Goal: Task Accomplishment & Management: Manage account settings

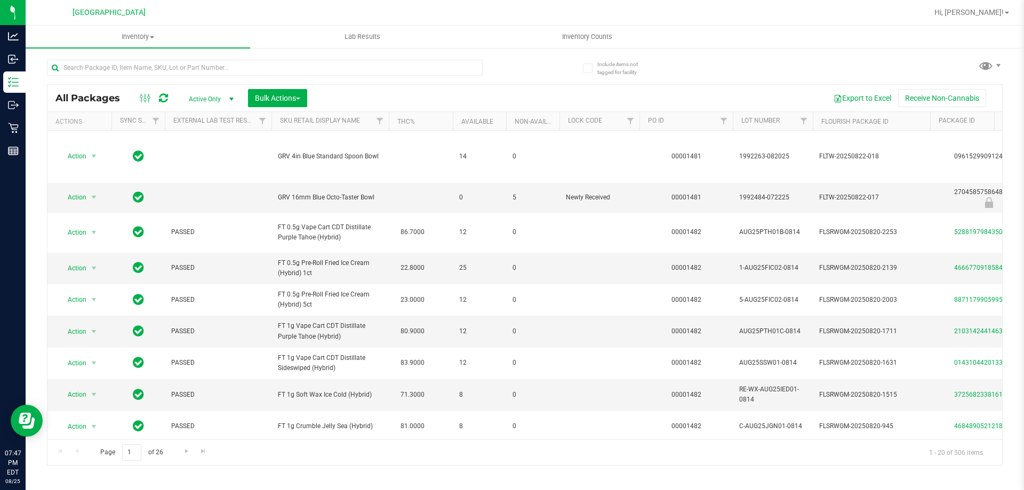
click at [92, 77] on div at bounding box center [265, 72] width 436 height 25
click at [111, 69] on input "text" at bounding box center [265, 68] width 436 height 16
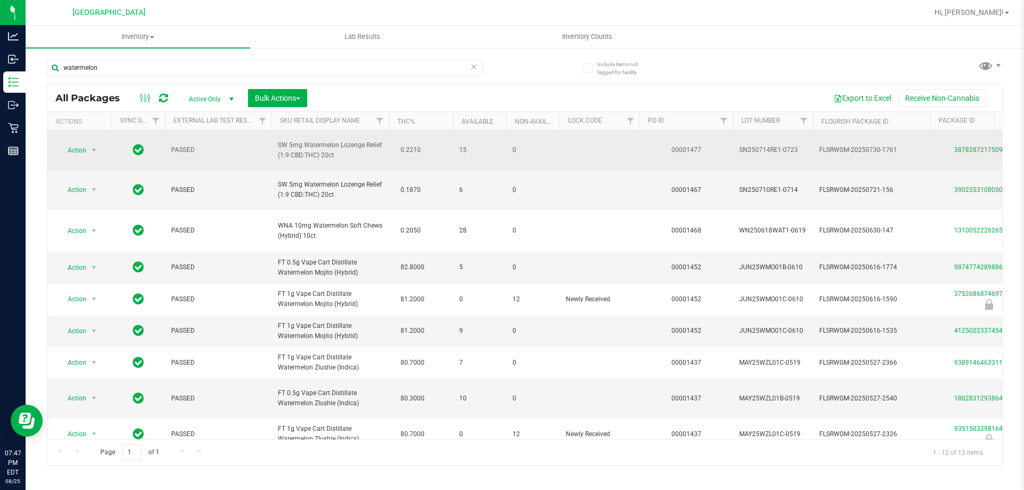
click at [292, 151] on span "SW 5mg Watermelon Lozenge Relief (1:9 CBD:THC) 20ct" at bounding box center [330, 150] width 105 height 20
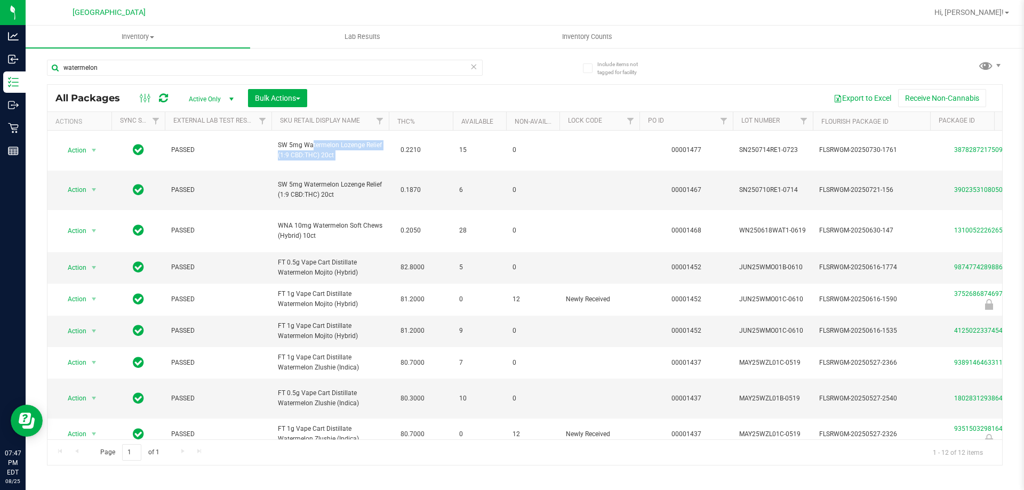
copy td "SW 5mg Watermelon Lozenge Relief (1:9 CBD:THC) 20ct"
click at [176, 57] on div "watermelon" at bounding box center [286, 67] width 478 height 34
click at [182, 67] on input "watermelon" at bounding box center [265, 68] width 436 height 16
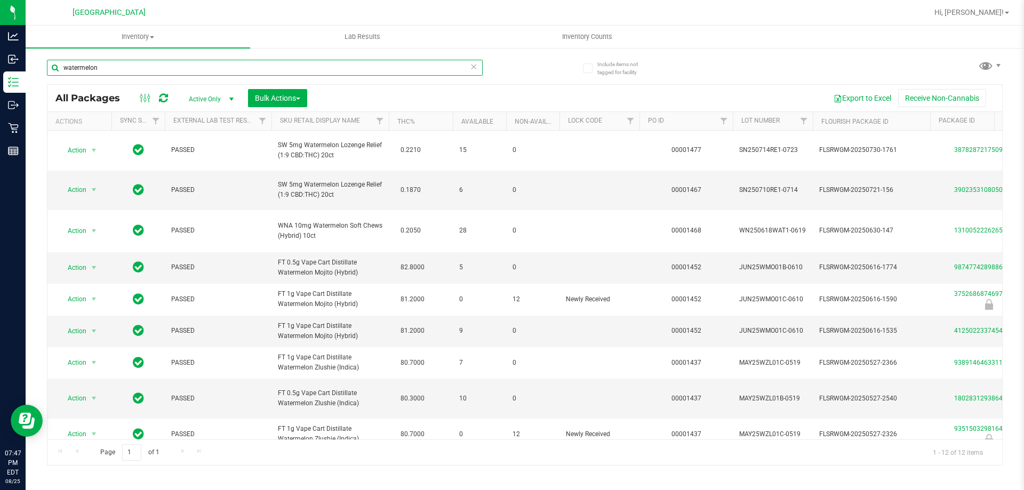
paste input "SW 5mg Watermelon Lozenge Relief (1:9 CBD:THC) 20ct"
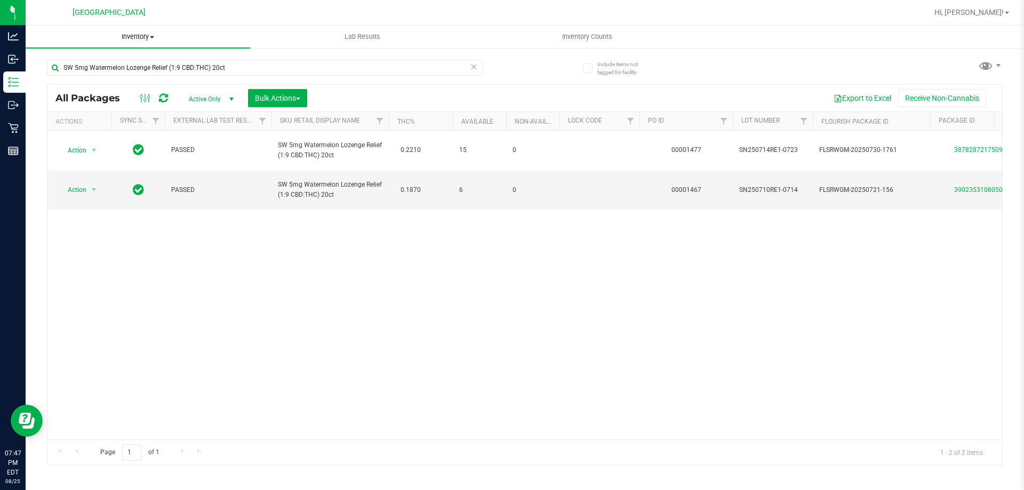
click at [169, 27] on uib-tab-heading "Inventory All packages All inventory Waste log Create inventory" at bounding box center [138, 37] width 224 height 22
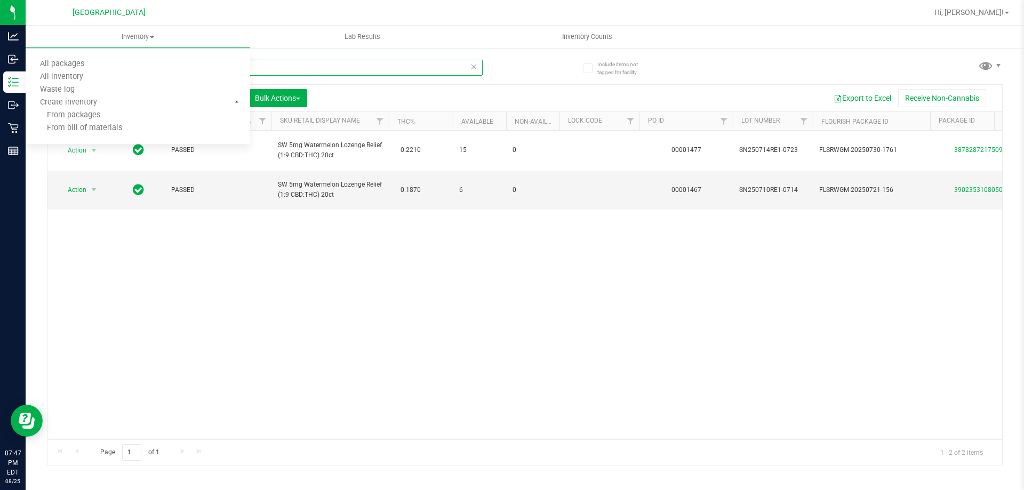
click at [261, 66] on input "SW 5mg Watermelon Lozenge Relief (1:9 CBD:THC) 20ct" at bounding box center [265, 68] width 436 height 16
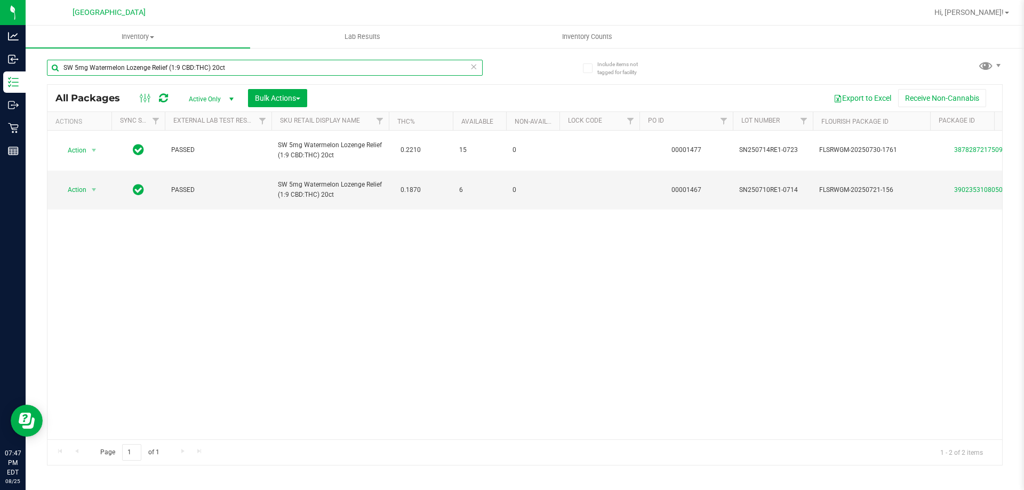
click at [261, 67] on input "SW 5mg Watermelon Lozenge Relief (1:9 CBD:THC) 20ct" at bounding box center [265, 68] width 436 height 16
type input "lozenges"
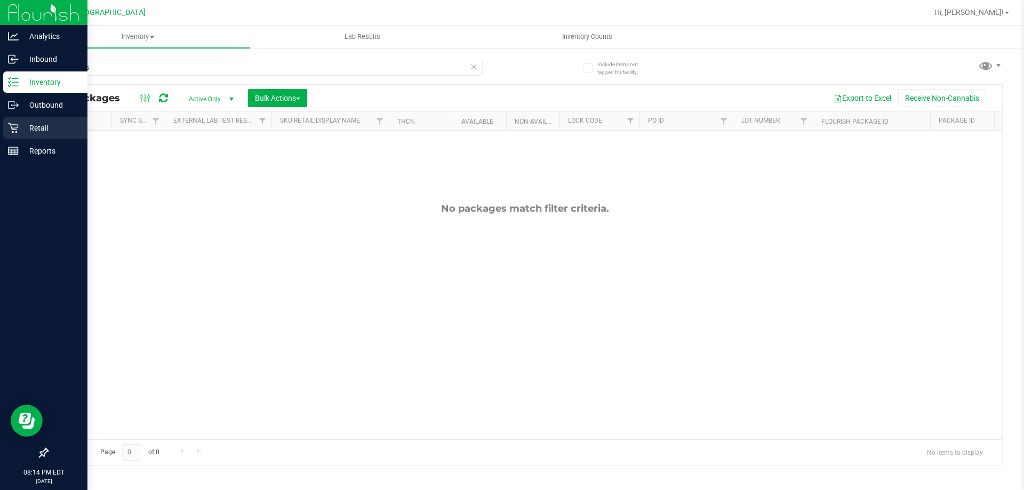
click at [21, 132] on p "Retail" at bounding box center [51, 128] width 64 height 13
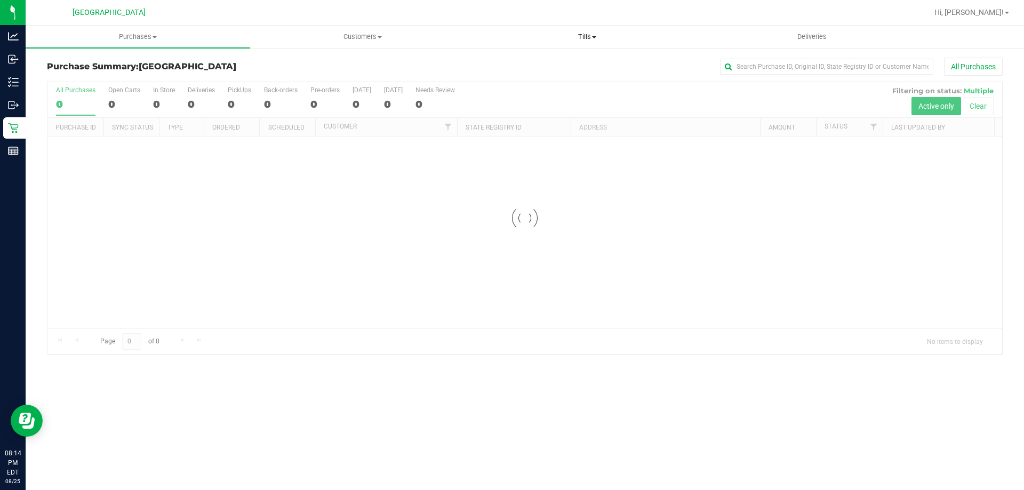
click at [573, 38] on span "Tills" at bounding box center [586, 37] width 223 height 10
click at [548, 59] on li "Manage tills" at bounding box center [587, 64] width 224 height 13
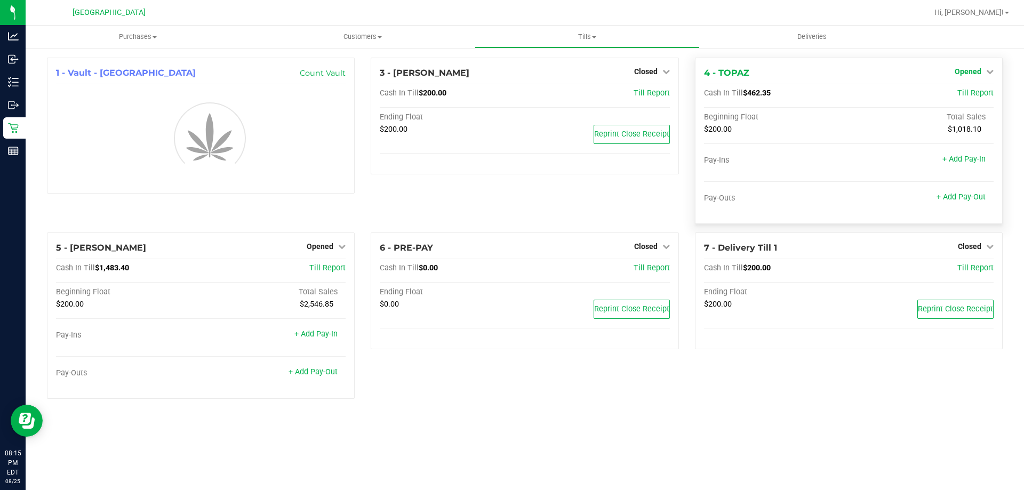
click at [958, 72] on span "Opened" at bounding box center [968, 71] width 27 height 9
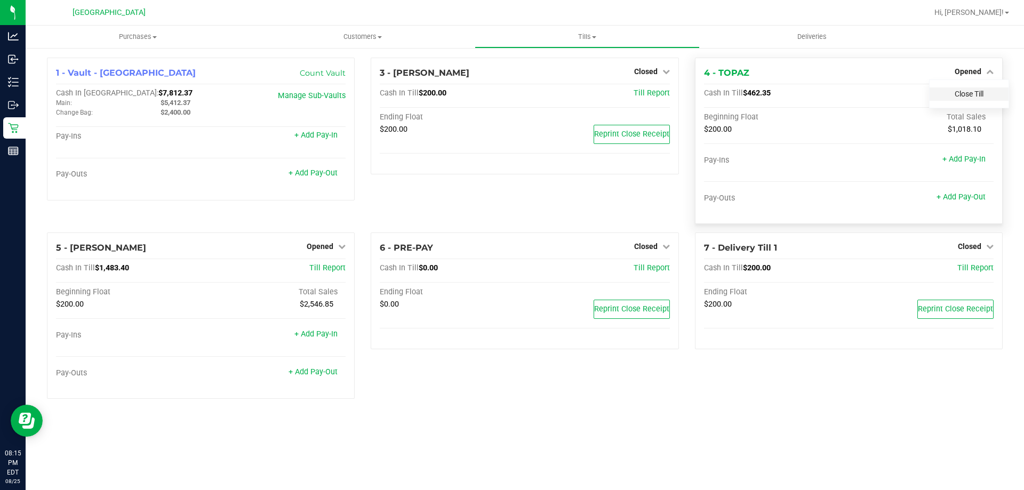
click at [957, 92] on link "Close Till" at bounding box center [969, 94] width 29 height 9
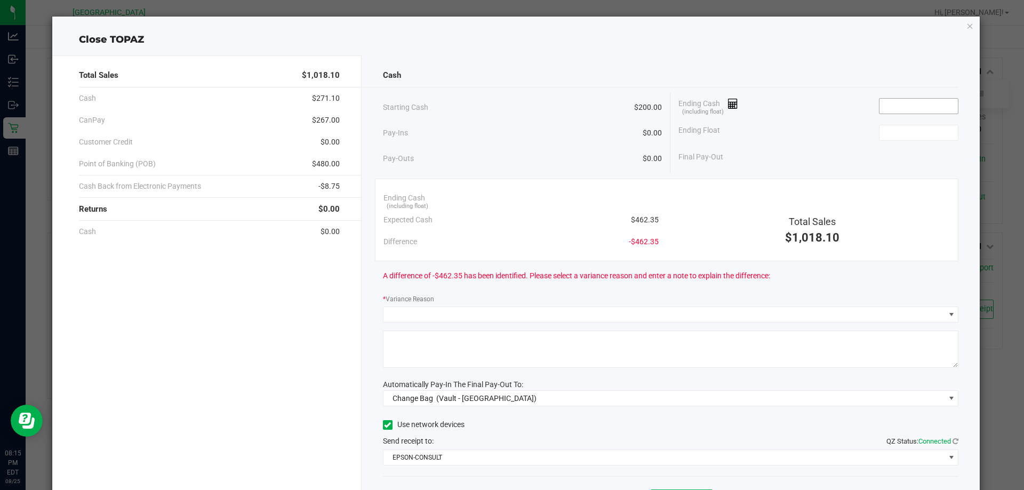
click at [901, 105] on input at bounding box center [918, 106] width 78 height 15
type input "2"
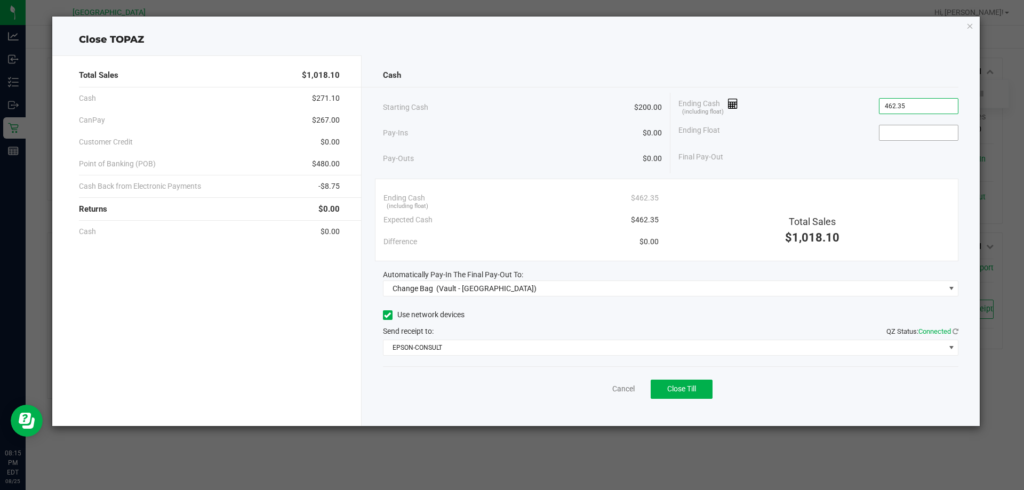
type input "$462.35"
click at [920, 127] on input at bounding box center [918, 132] width 78 height 15
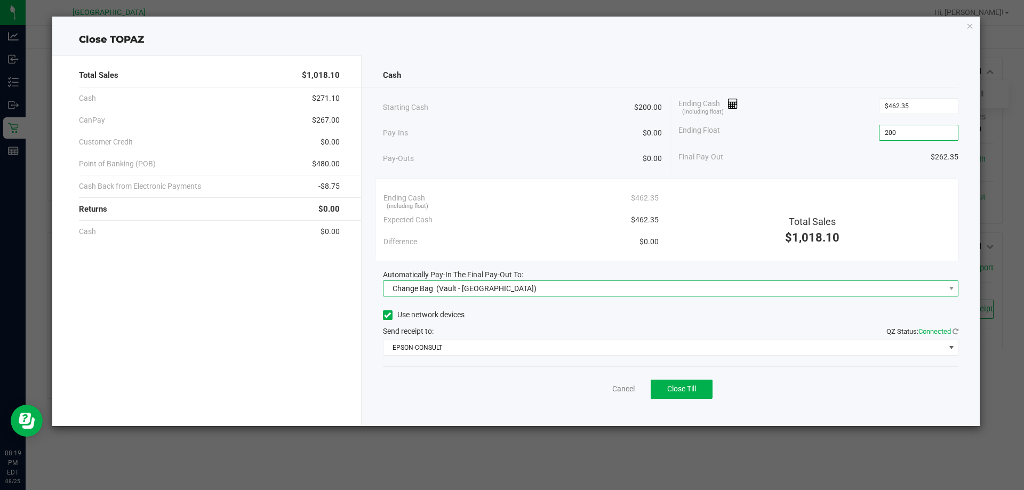
click at [540, 295] on span "Change Bag (Vault - South Tampa WC)" at bounding box center [664, 288] width 562 height 15
type input "$200.00"
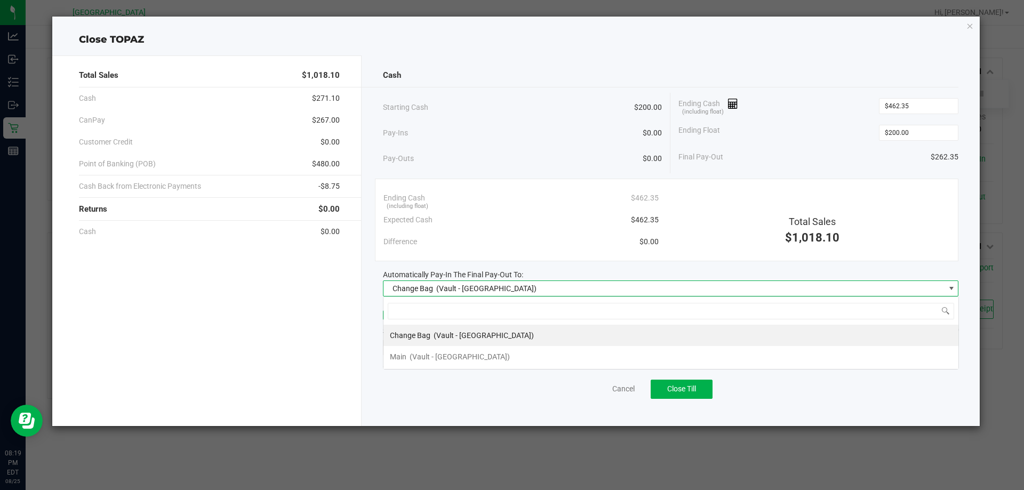
scroll to position [16, 575]
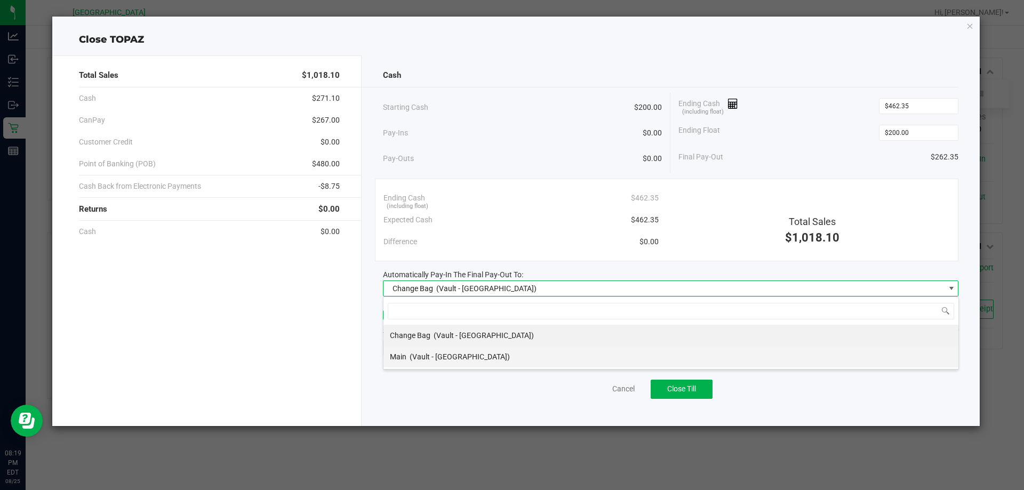
click at [463, 358] on span "(Vault - South Tampa WC)" at bounding box center [460, 356] width 100 height 9
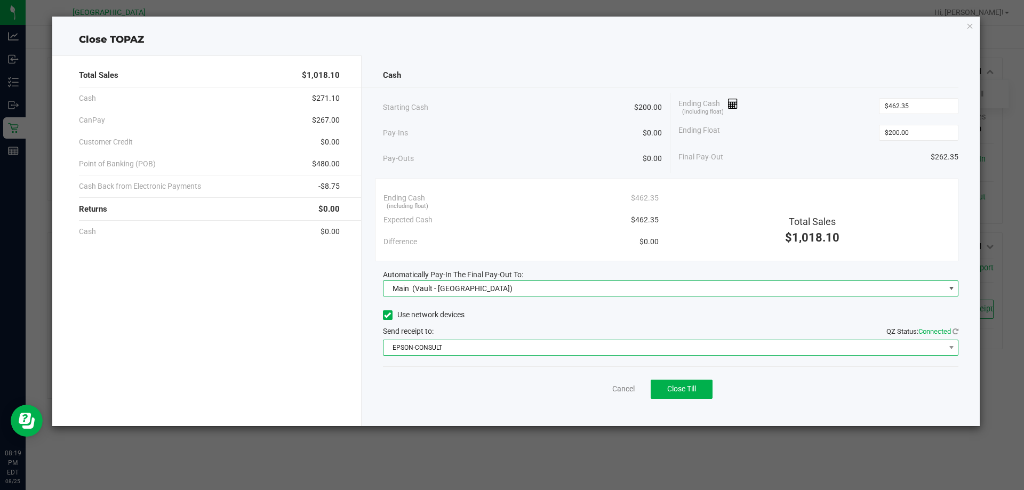
click at [501, 351] on span "EPSON-CONSULT" at bounding box center [664, 347] width 562 height 15
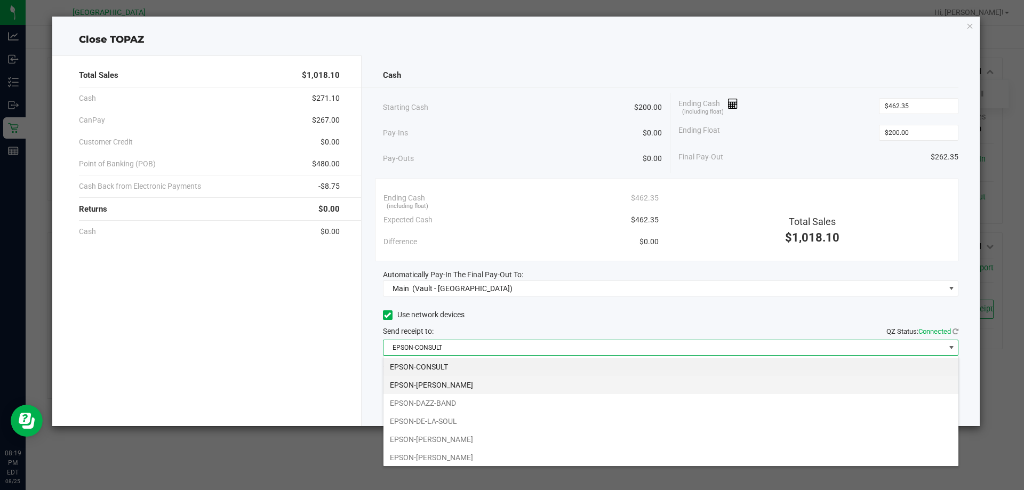
click at [472, 383] on li "EPSON-DAVID-CROSBY" at bounding box center [670, 385] width 575 height 18
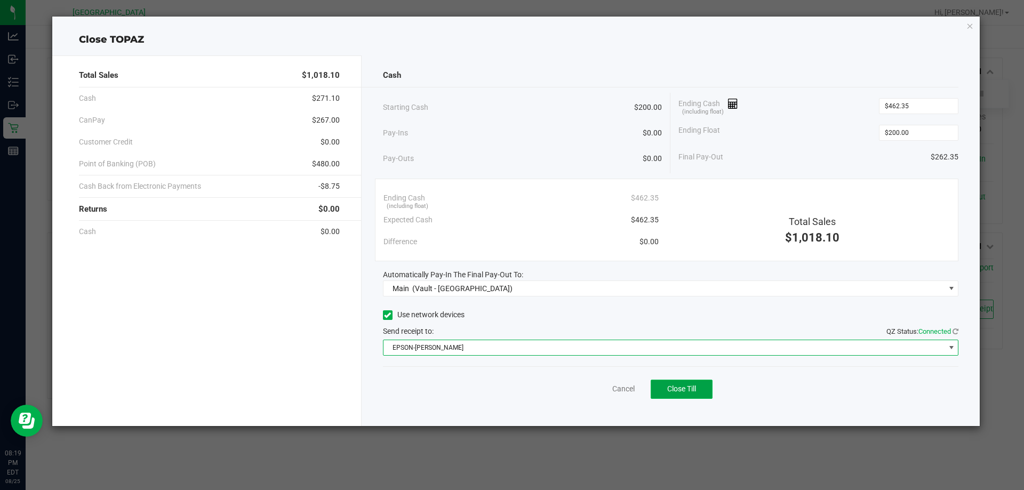
click at [692, 396] on button "Close Till" at bounding box center [682, 389] width 62 height 19
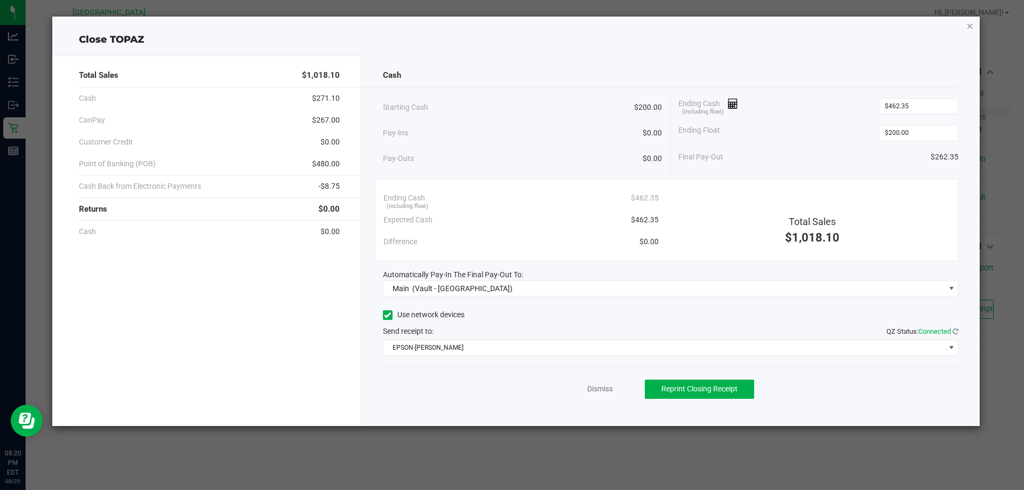
click at [969, 29] on icon "button" at bounding box center [969, 25] width 7 height 13
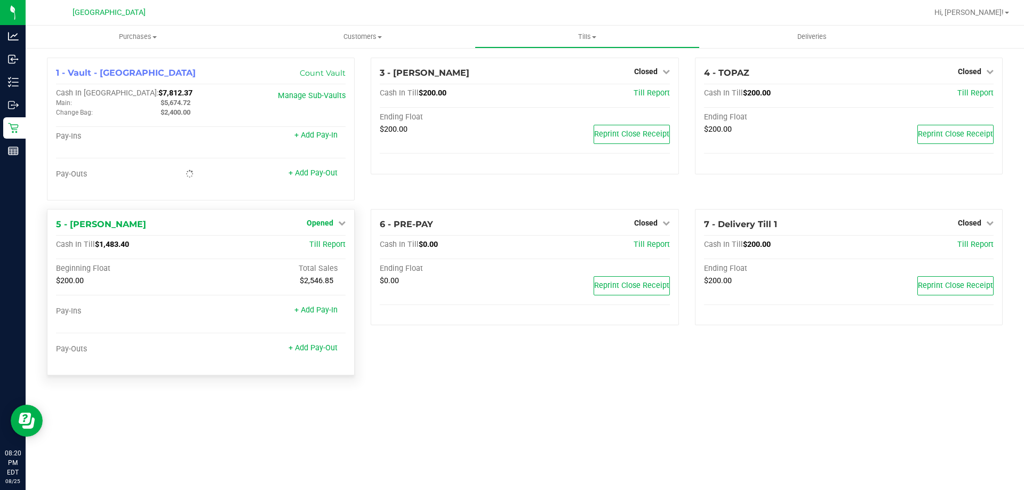
click at [329, 226] on span "Opened" at bounding box center [320, 223] width 27 height 9
click at [330, 247] on link "Close Till" at bounding box center [321, 244] width 29 height 9
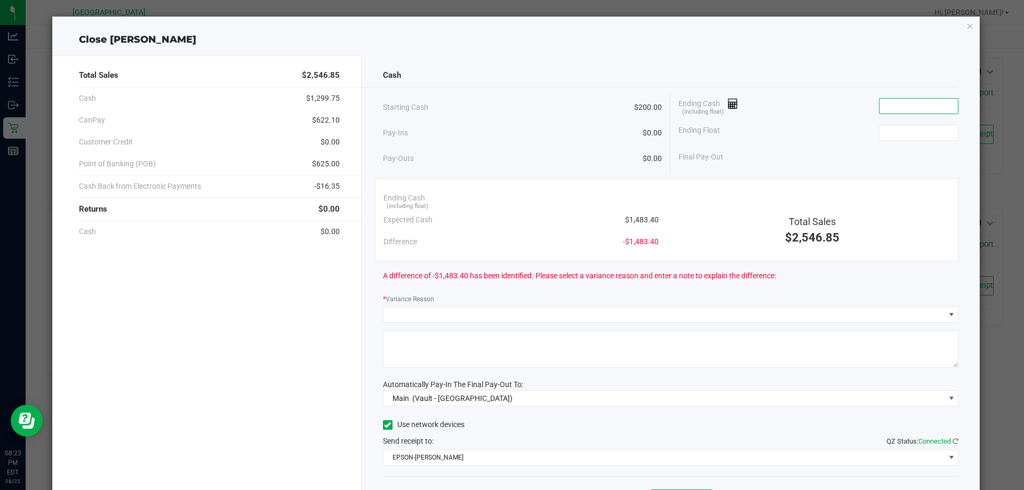
click at [879, 103] on input at bounding box center [918, 106] width 78 height 15
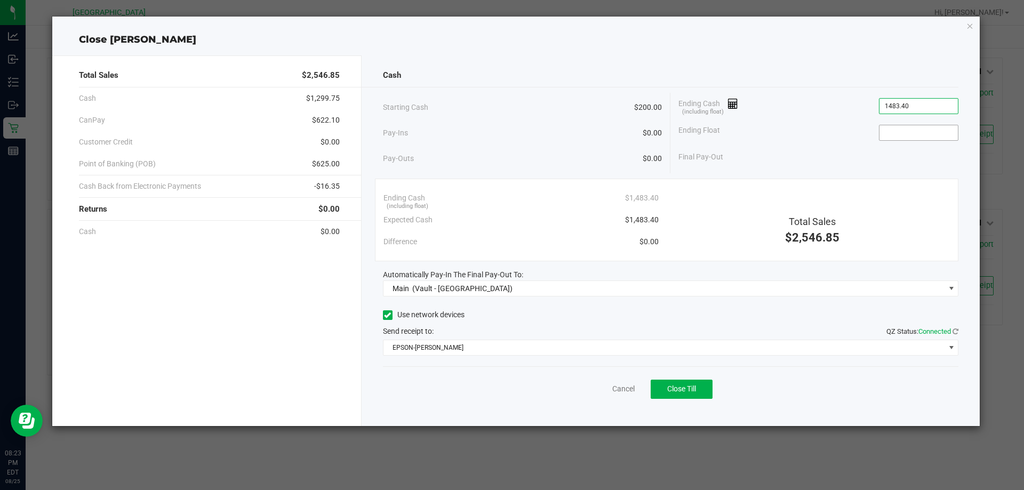
type input "$1,483.40"
click at [910, 128] on input at bounding box center [918, 132] width 78 height 15
type input "$200.00"
click at [913, 167] on div "Final Pay-Out $1,283.40" at bounding box center [818, 157] width 280 height 22
click at [685, 395] on button "Close Till" at bounding box center [682, 389] width 62 height 19
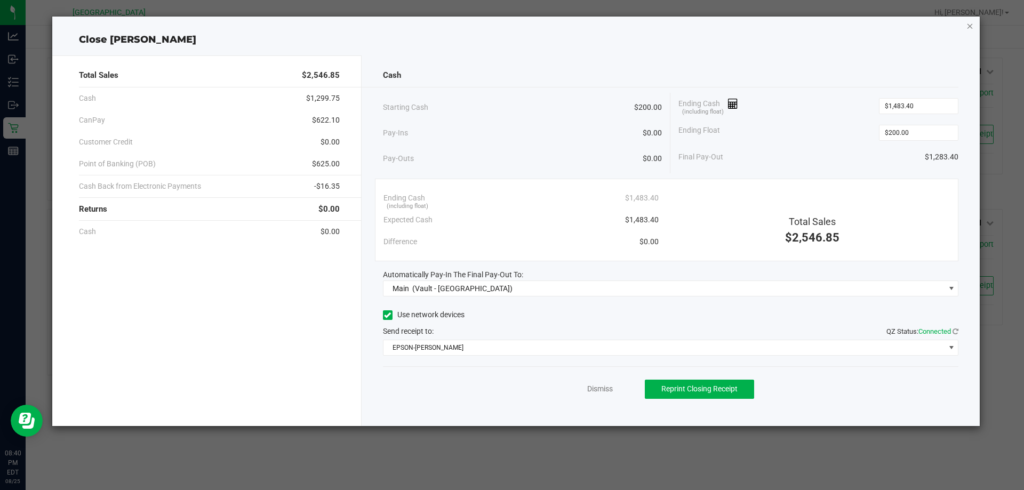
click at [966, 25] on icon "button" at bounding box center [969, 25] width 7 height 13
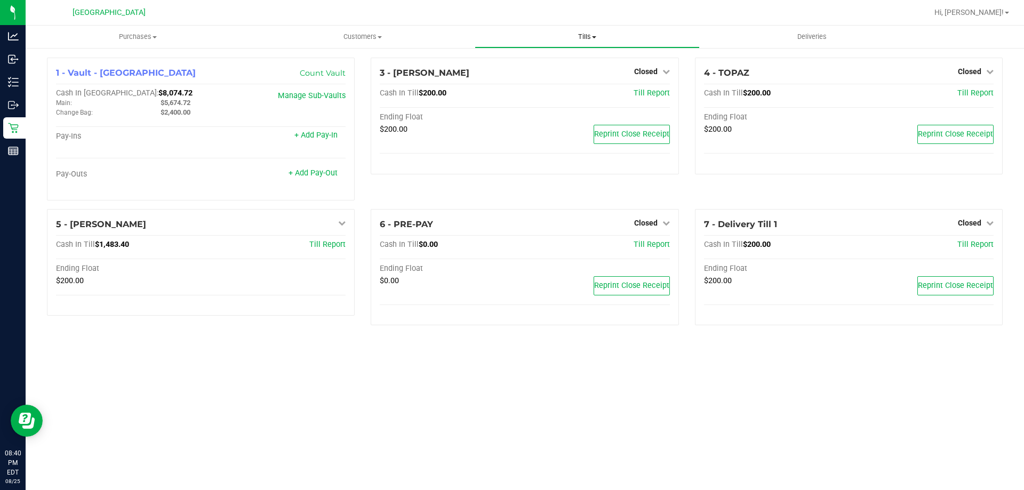
click at [580, 34] on span "Tills" at bounding box center [586, 37] width 223 height 10
click at [569, 76] on span "Reconcile e-payments" at bounding box center [528, 77] width 106 height 9
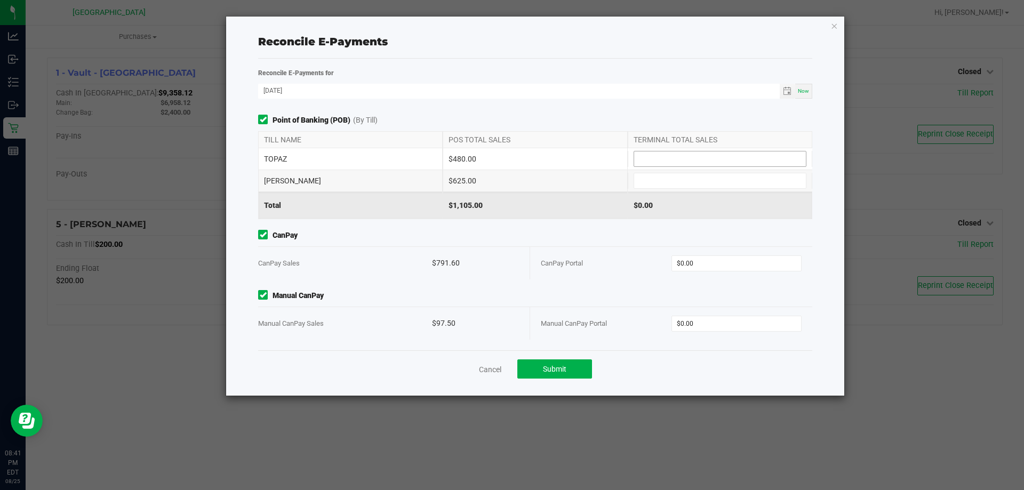
click at [653, 152] on input at bounding box center [720, 158] width 172 height 15
type input "$480.00"
click at [653, 186] on input at bounding box center [720, 180] width 172 height 15
type input "$625.00"
click at [703, 265] on input "0" at bounding box center [737, 263] width 130 height 15
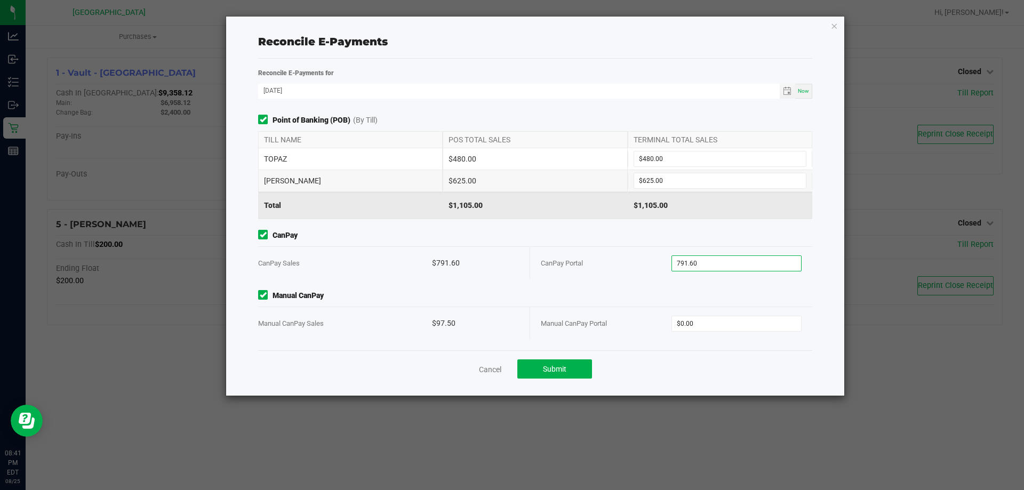
type input "$791.60"
click at [720, 314] on div "Manual CanPay Portal $0.00" at bounding box center [671, 323] width 261 height 33
click at [720, 322] on input "0" at bounding box center [737, 323] width 130 height 15
type input "8"
type input "$97.50"
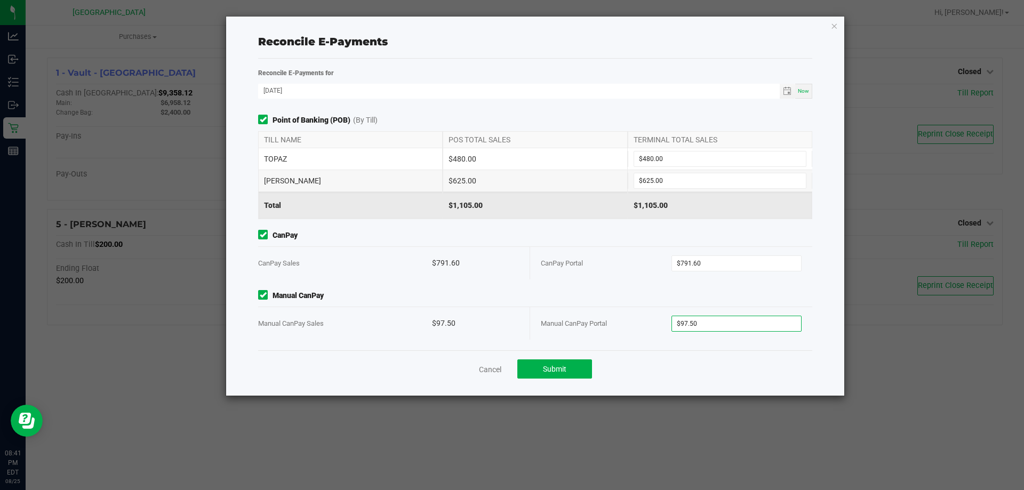
click at [705, 365] on div "Cancel Submit" at bounding box center [535, 368] width 554 height 37
click at [575, 362] on button "Submit" at bounding box center [554, 368] width 75 height 19
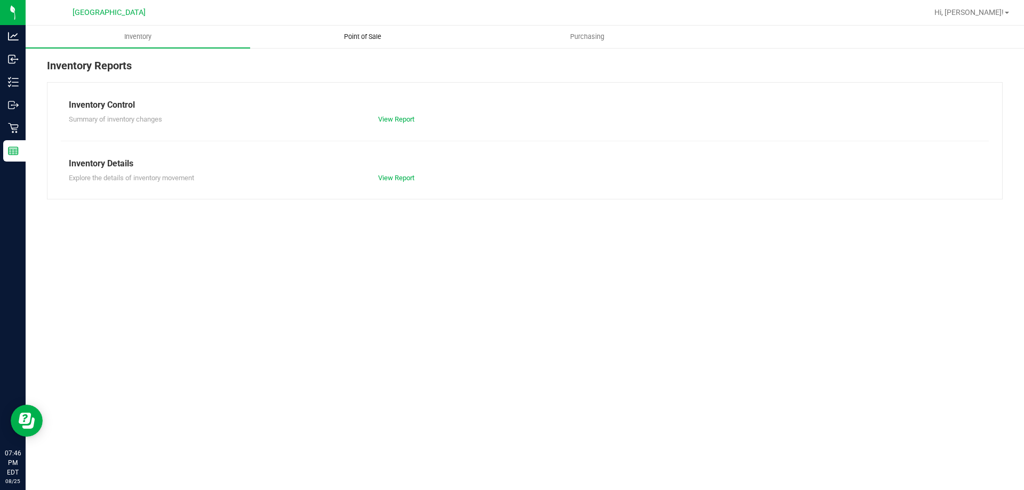
click at [354, 44] on uib-tab-heading "Point of Sale" at bounding box center [362, 36] width 223 height 21
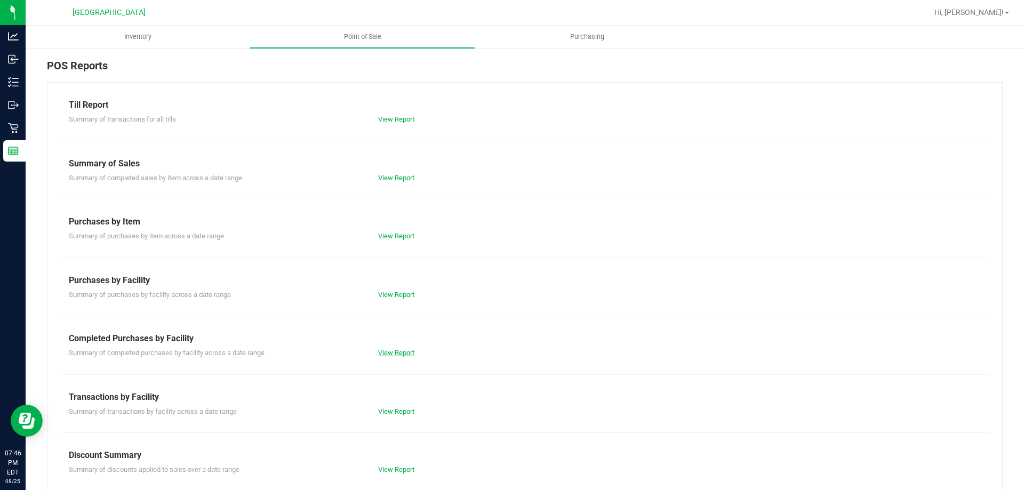
click at [390, 352] on link "View Report" at bounding box center [396, 353] width 36 height 8
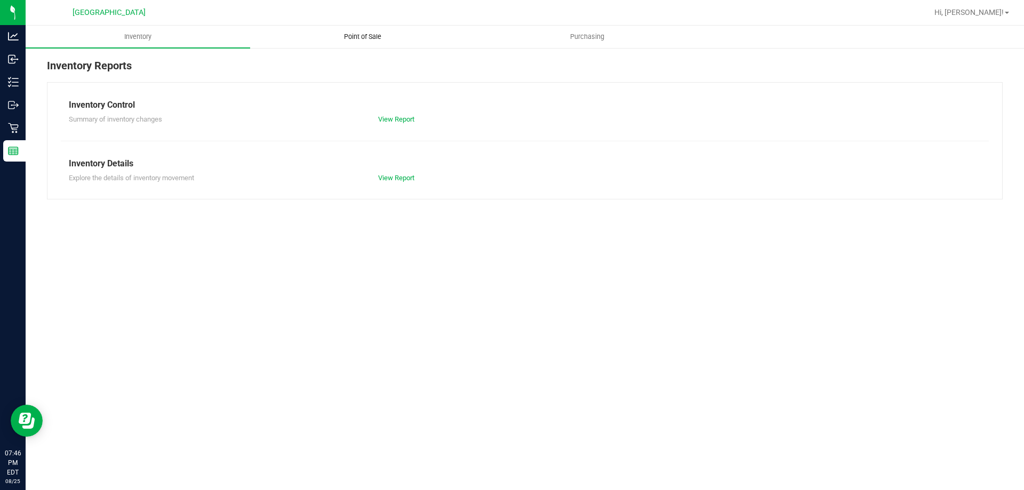
click at [349, 42] on uib-tab-heading "Point of Sale" at bounding box center [362, 36] width 223 height 21
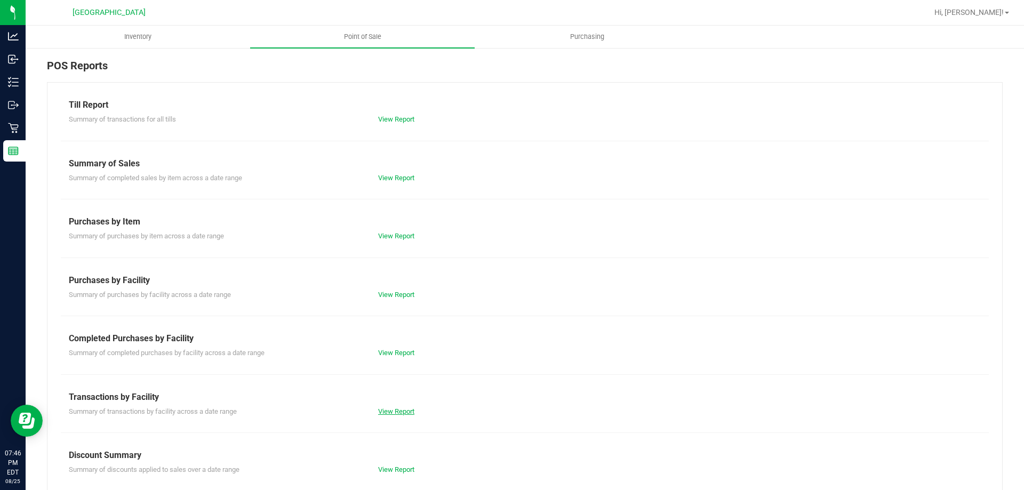
click at [399, 412] on link "View Report" at bounding box center [396, 411] width 36 height 8
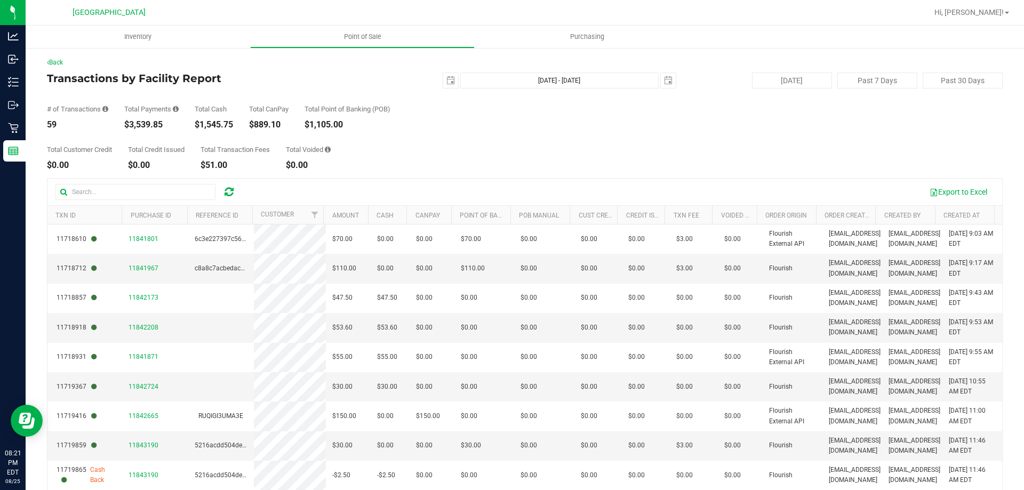
drag, startPoint x: 130, startPoint y: 127, endPoint x: 164, endPoint y: 123, distance: 34.4
click at [164, 123] on div "$3,539.85" at bounding box center [151, 125] width 54 height 9
copy div "3,539.85"
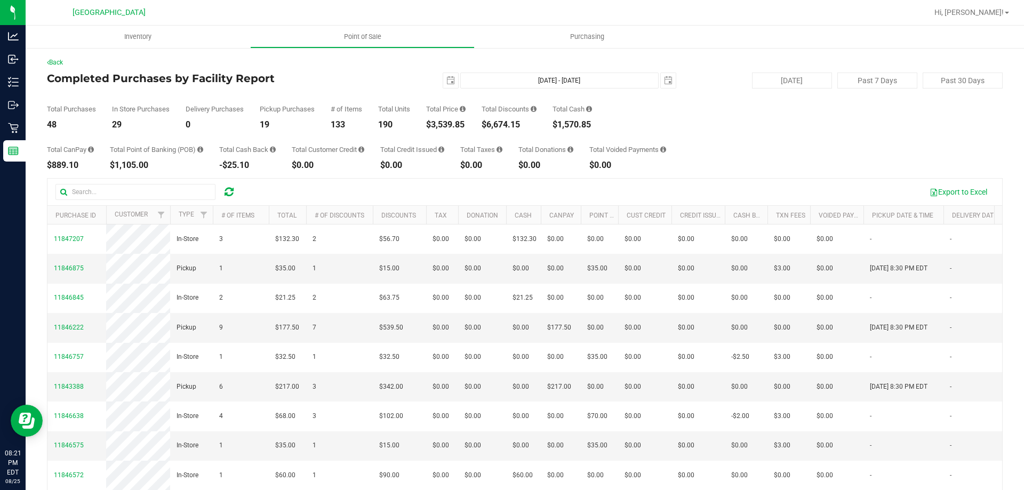
drag, startPoint x: 492, startPoint y: 127, endPoint x: 530, endPoint y: 124, distance: 38.0
click at [530, 124] on div "$6,674.15" at bounding box center [509, 125] width 55 height 9
copy div "6,674.15"
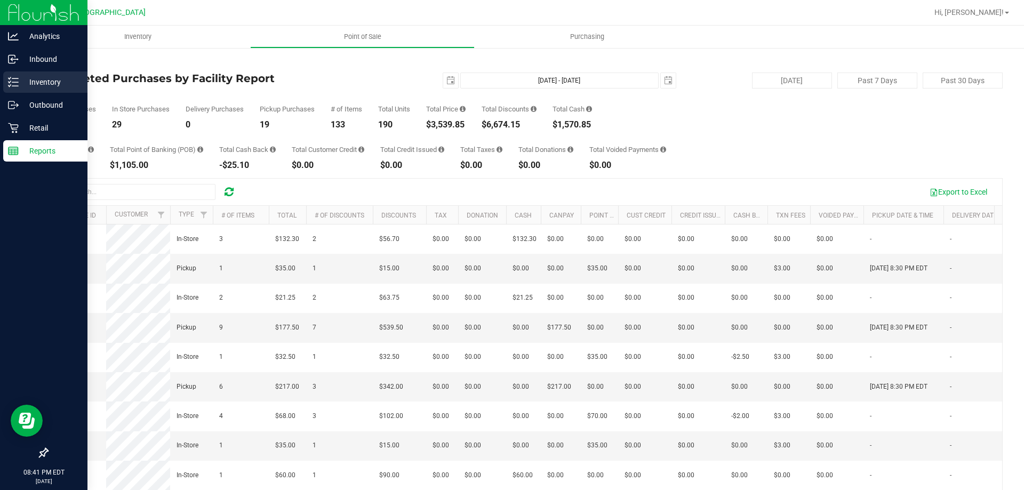
click at [28, 92] on div "Inventory" at bounding box center [45, 81] width 84 height 21
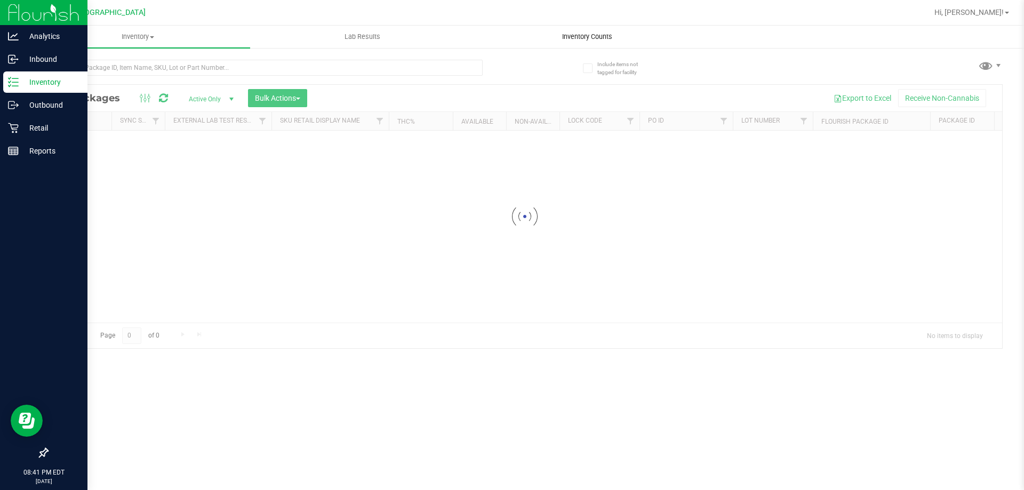
click at [569, 42] on uib-tab-heading "Inventory Counts" at bounding box center [586, 36] width 223 height 21
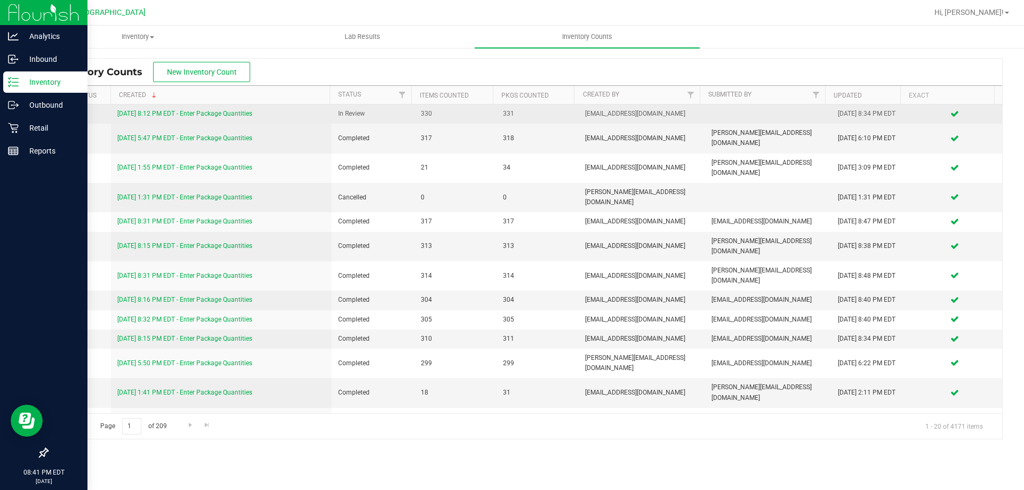
click at [216, 115] on link "8/25/25 8:12 PM EDT - Enter Package Quantities" at bounding box center [184, 113] width 135 height 7
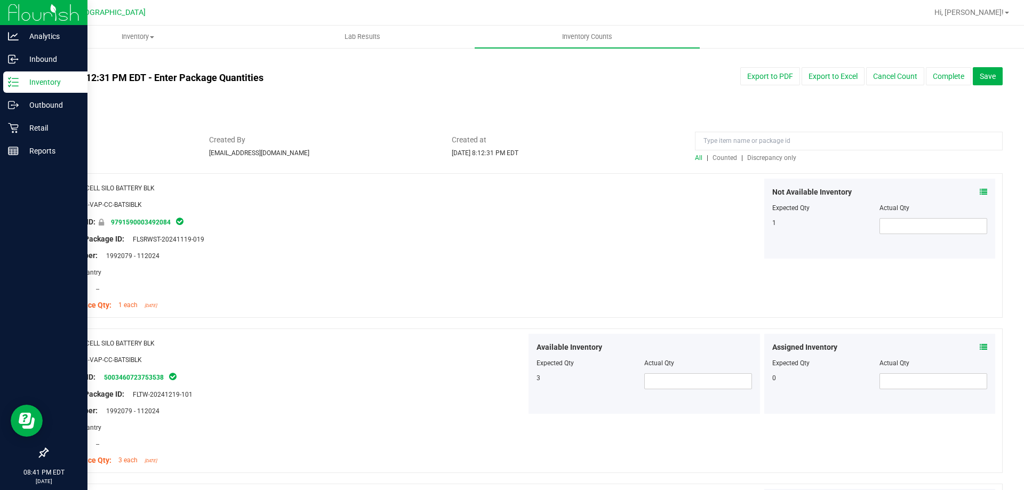
click at [765, 157] on span "Discrepancy only" at bounding box center [771, 157] width 49 height 7
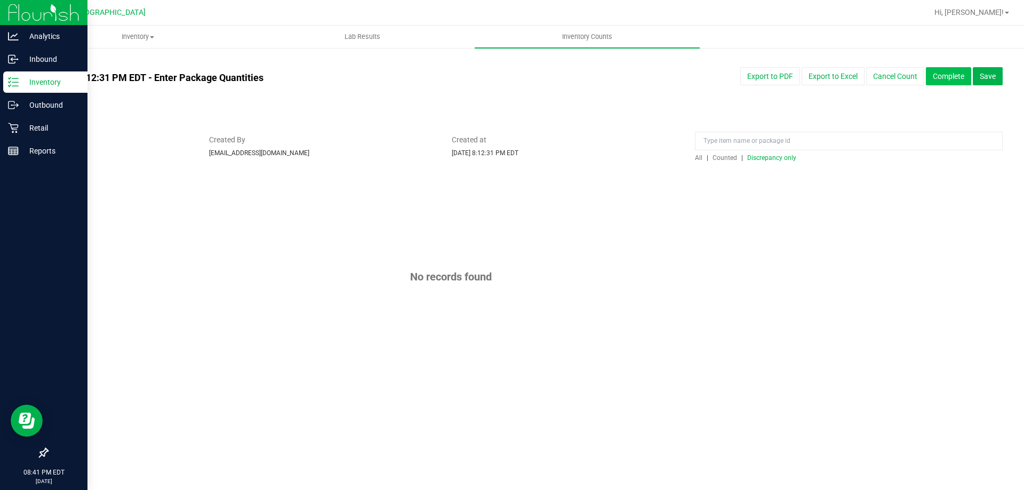
click at [929, 83] on button "Complete" at bounding box center [948, 76] width 45 height 18
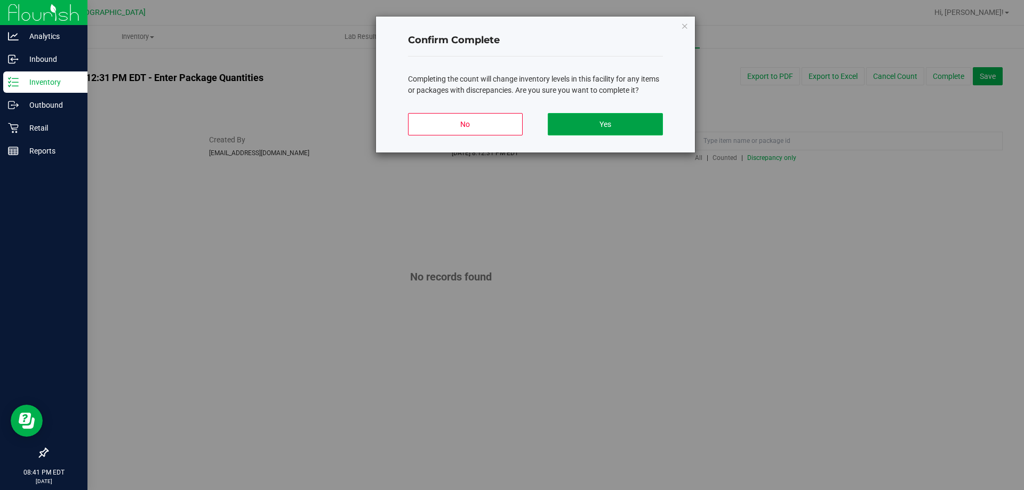
click at [599, 116] on button "Yes" at bounding box center [605, 124] width 115 height 22
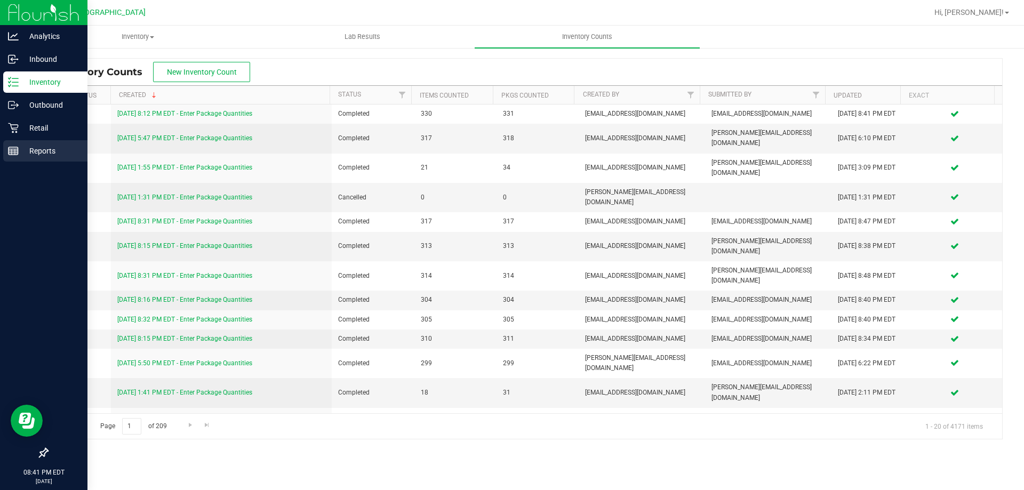
click at [15, 154] on line at bounding box center [15, 151] width 0 height 5
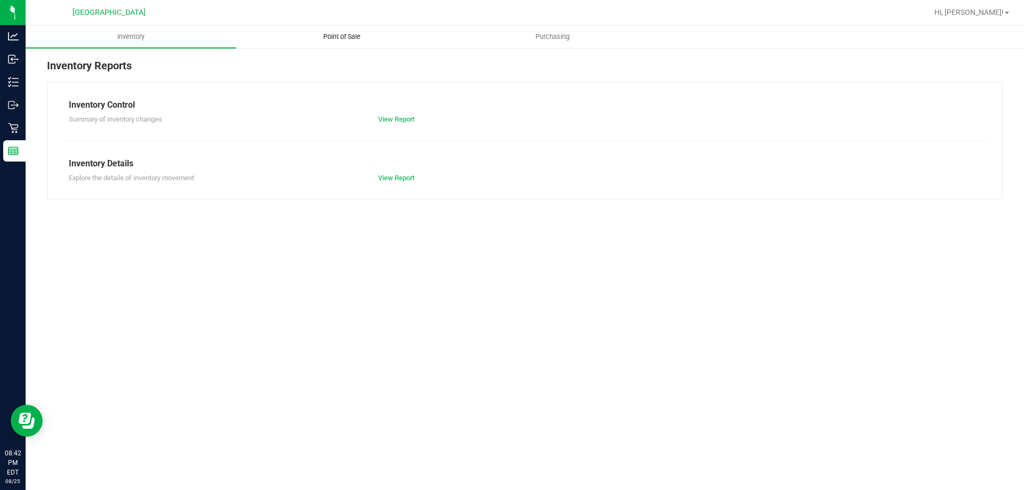
click at [338, 35] on span "Point of Sale" at bounding box center [342, 37] width 66 height 10
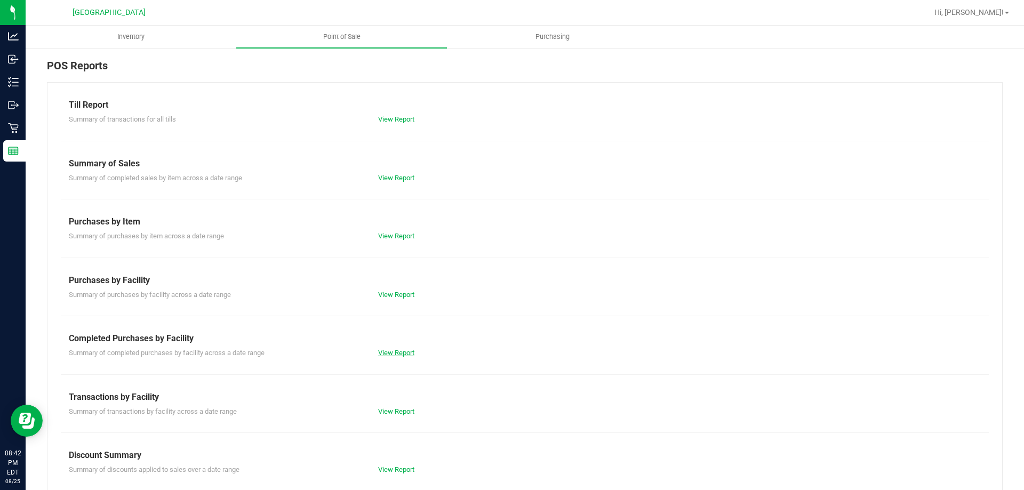
click at [392, 350] on link "View Report" at bounding box center [396, 353] width 36 height 8
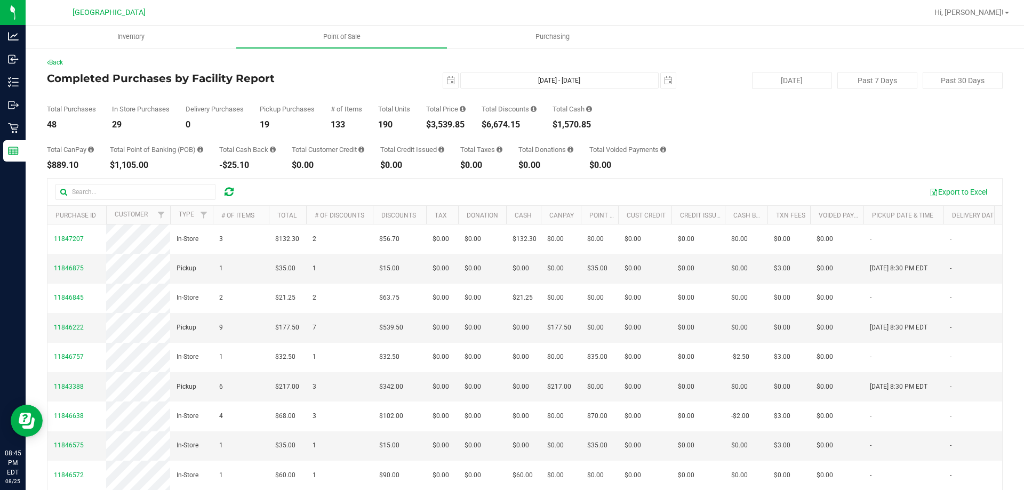
click at [983, 25] on nav "South Tampa WC Hi, Ngoc!" at bounding box center [525, 13] width 998 height 26
click at [984, 19] on div "Hi, [PERSON_NAME]!" at bounding box center [971, 12] width 83 height 19
click at [985, 17] on link "Hi, [PERSON_NAME]!" at bounding box center [971, 12] width 83 height 11
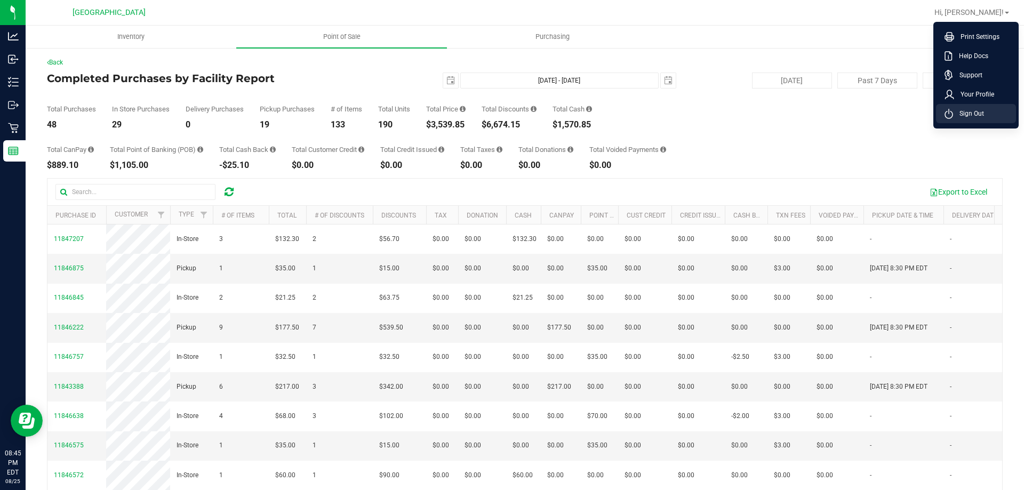
click at [987, 115] on li "Sign Out" at bounding box center [976, 113] width 80 height 19
